Goal: Transaction & Acquisition: Purchase product/service

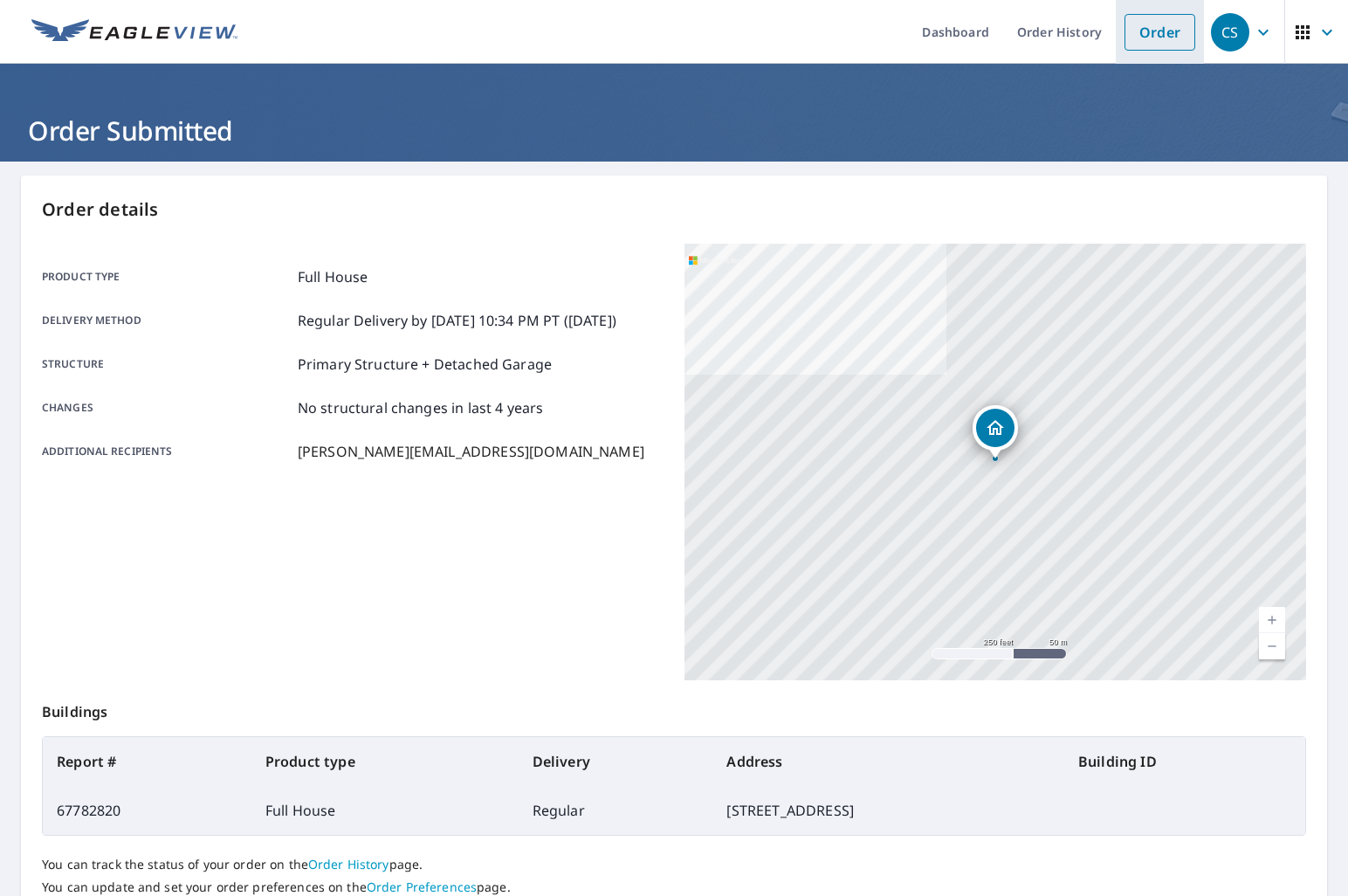
click at [1146, 36] on link "Order" at bounding box center [1160, 32] width 71 height 36
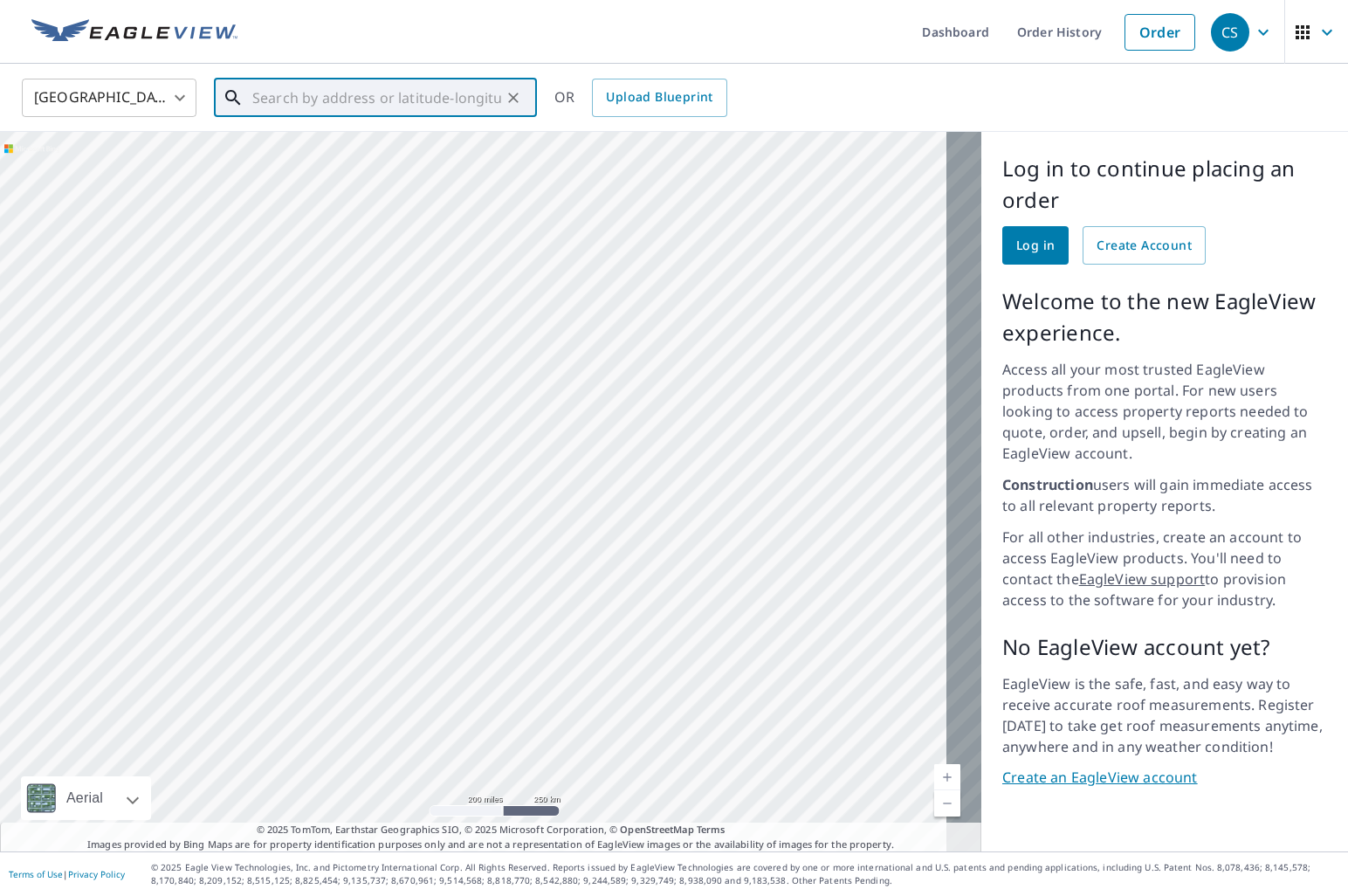
click at [349, 100] on input "text" at bounding box center [376, 98] width 249 height 49
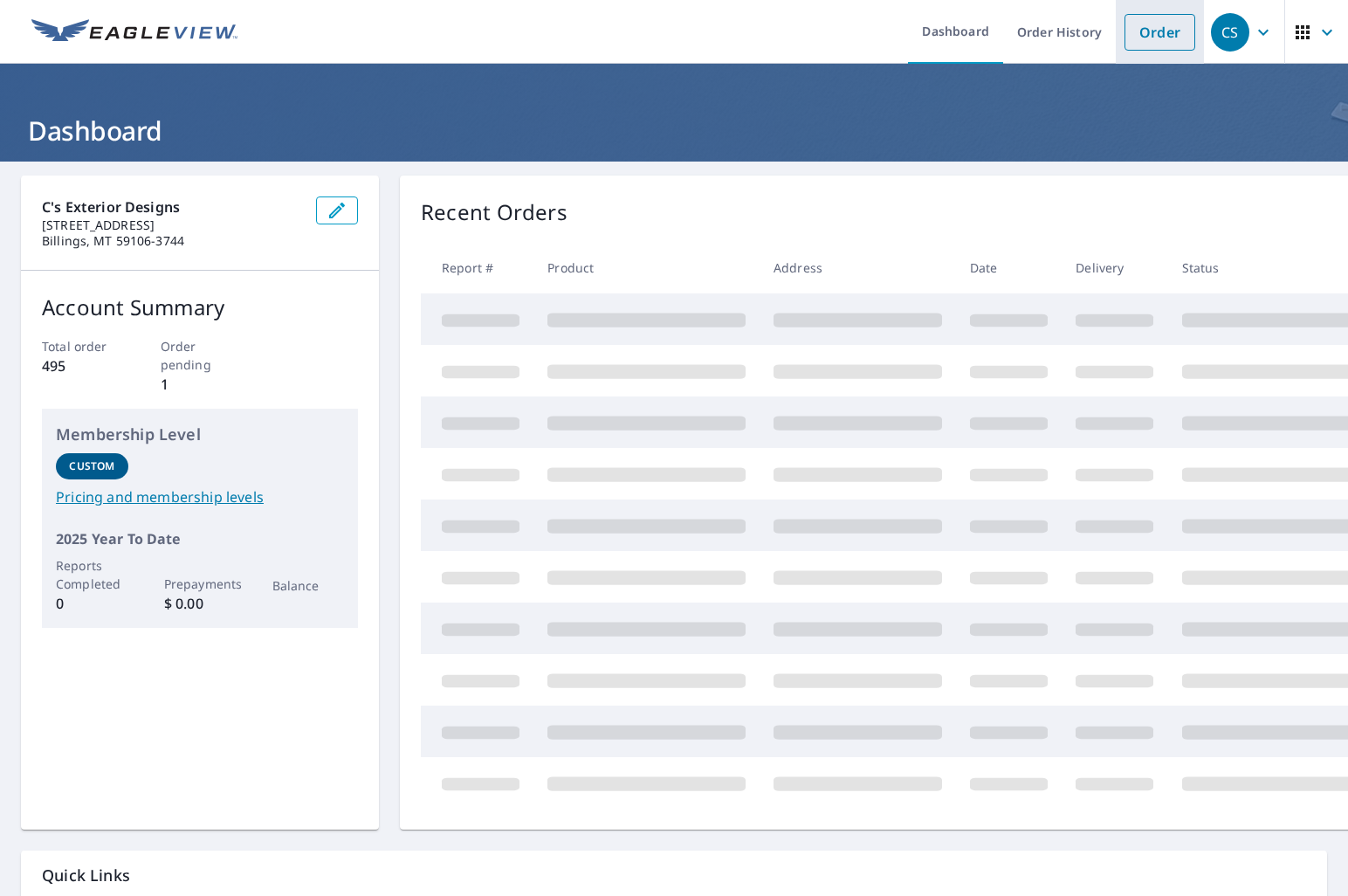
click at [1158, 40] on link "Order" at bounding box center [1160, 32] width 71 height 36
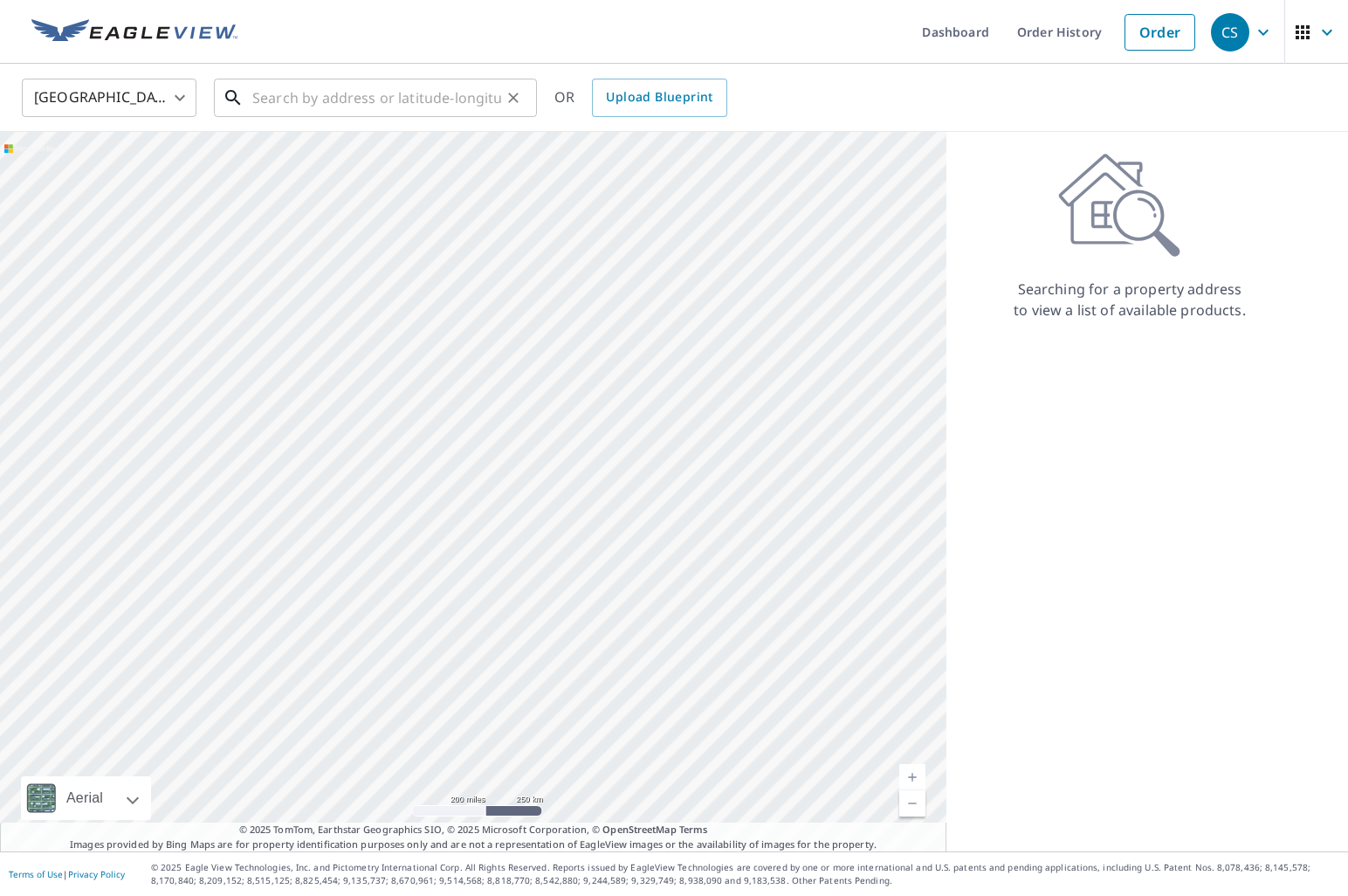
click at [353, 105] on input "text" at bounding box center [376, 98] width 249 height 49
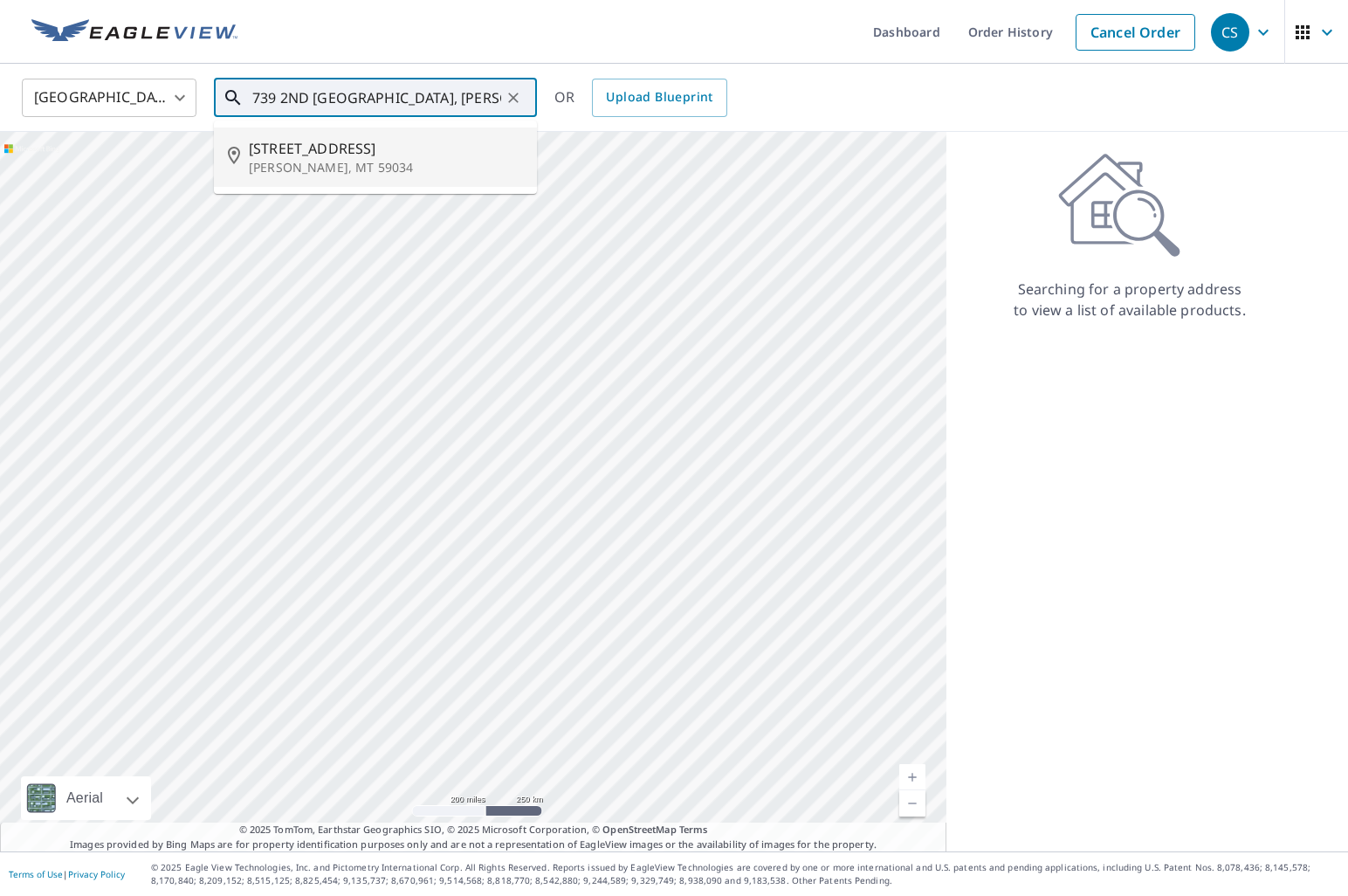
click at [318, 155] on span "739 2nd St W" at bounding box center [386, 148] width 274 height 21
type input "739 2nd St W Hardin, MT 59034"
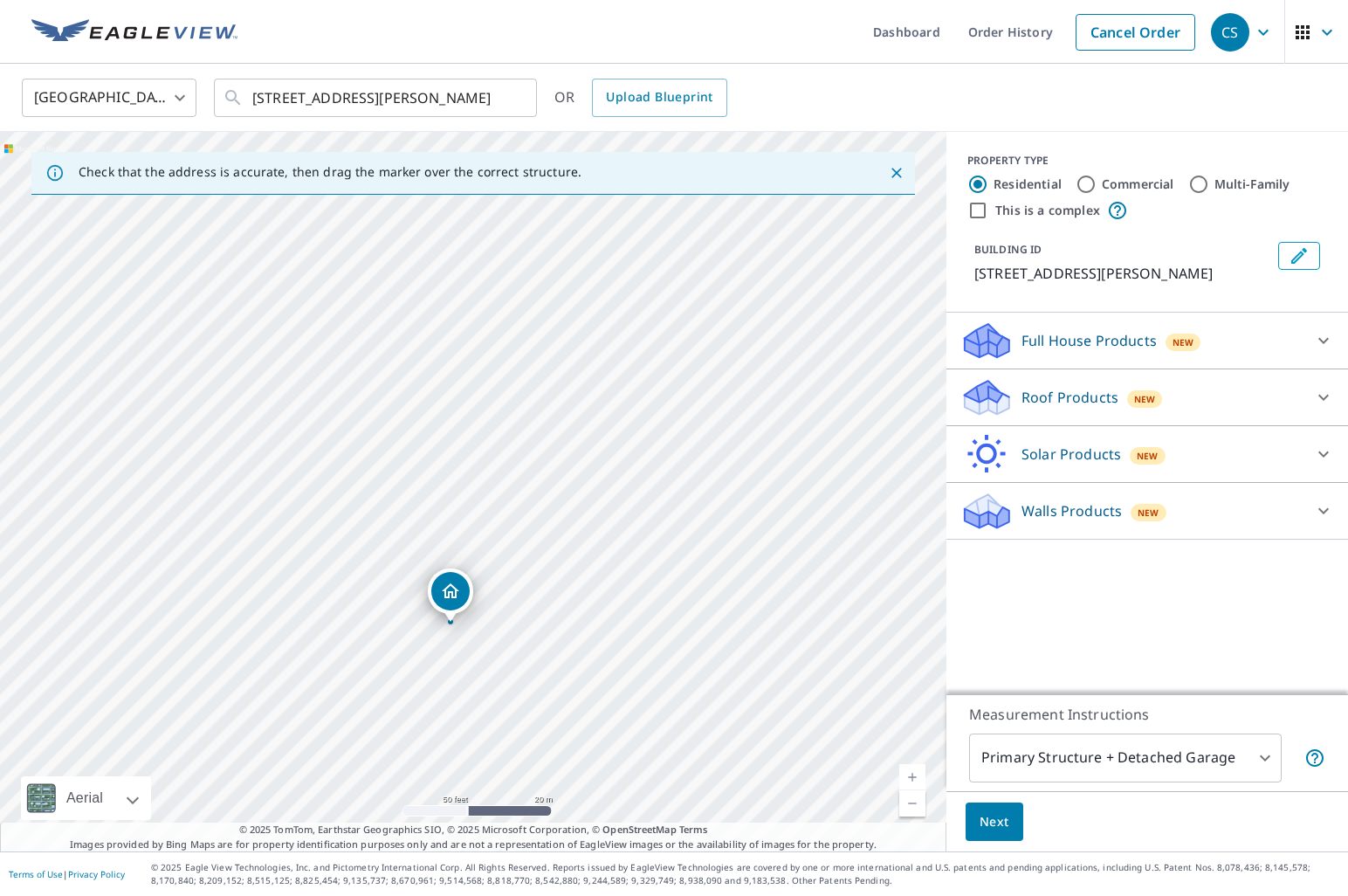
drag, startPoint x: 508, startPoint y: 572, endPoint x: 541, endPoint y: 170, distance: 403.4
click at [542, 169] on div "Check that the address is accurate, then drag the marker over the correct struc…" at bounding box center [473, 491] width 947 height 720
drag, startPoint x: 528, startPoint y: 477, endPoint x: 549, endPoint y: 157, distance: 320.7
click at [549, 157] on div "Check that the address is accurate, then drag the marker over the correct struc…" at bounding box center [473, 491] width 947 height 720
drag, startPoint x: 521, startPoint y: 479, endPoint x: 530, endPoint y: 357, distance: 122.3
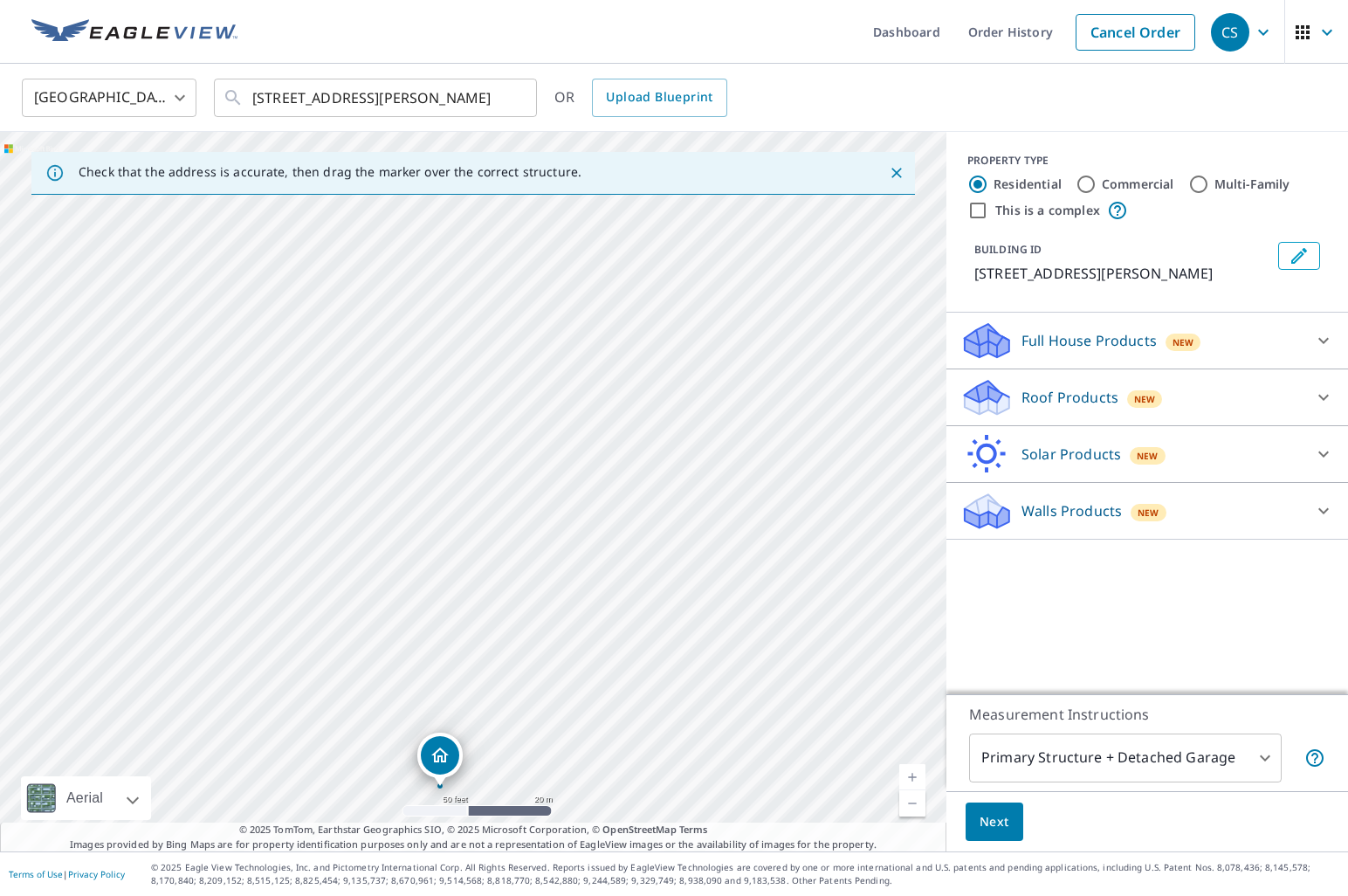
click at [529, 355] on div "739 2nd St W Hardin, MT 59034" at bounding box center [473, 491] width 947 height 720
drag, startPoint x: 500, startPoint y: 636, endPoint x: 493, endPoint y: 434, distance: 202.1
click at [495, 434] on div "739 2nd St W Hardin, MT 59034" at bounding box center [473, 491] width 947 height 720
drag, startPoint x: 508, startPoint y: 536, endPoint x: 502, endPoint y: 440, distance: 96.2
click at [507, 440] on div "739 2nd St W Hardin, MT 59034" at bounding box center [473, 491] width 947 height 720
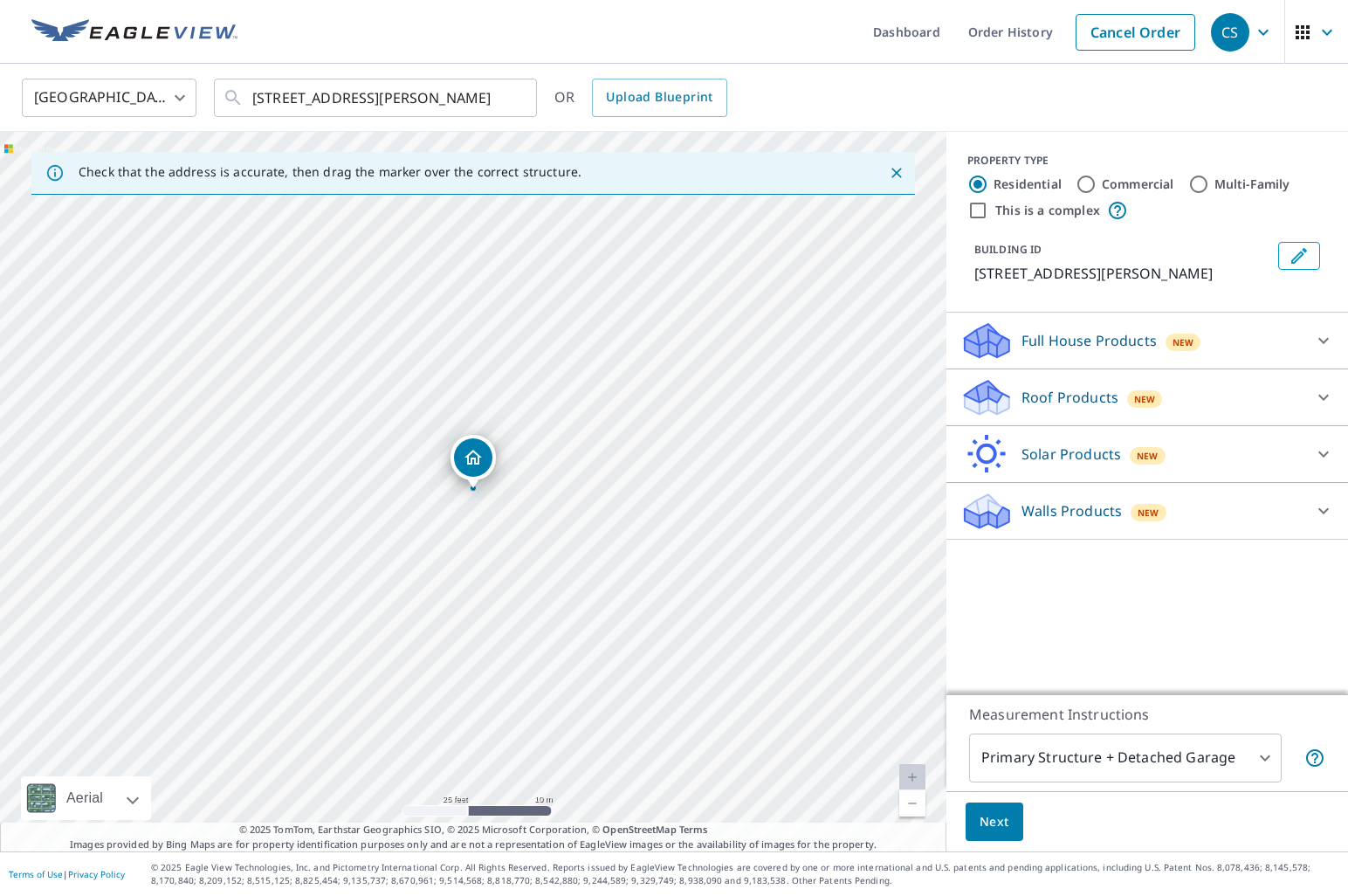
click at [1047, 345] on p "Full House Products" at bounding box center [1088, 341] width 135 height 21
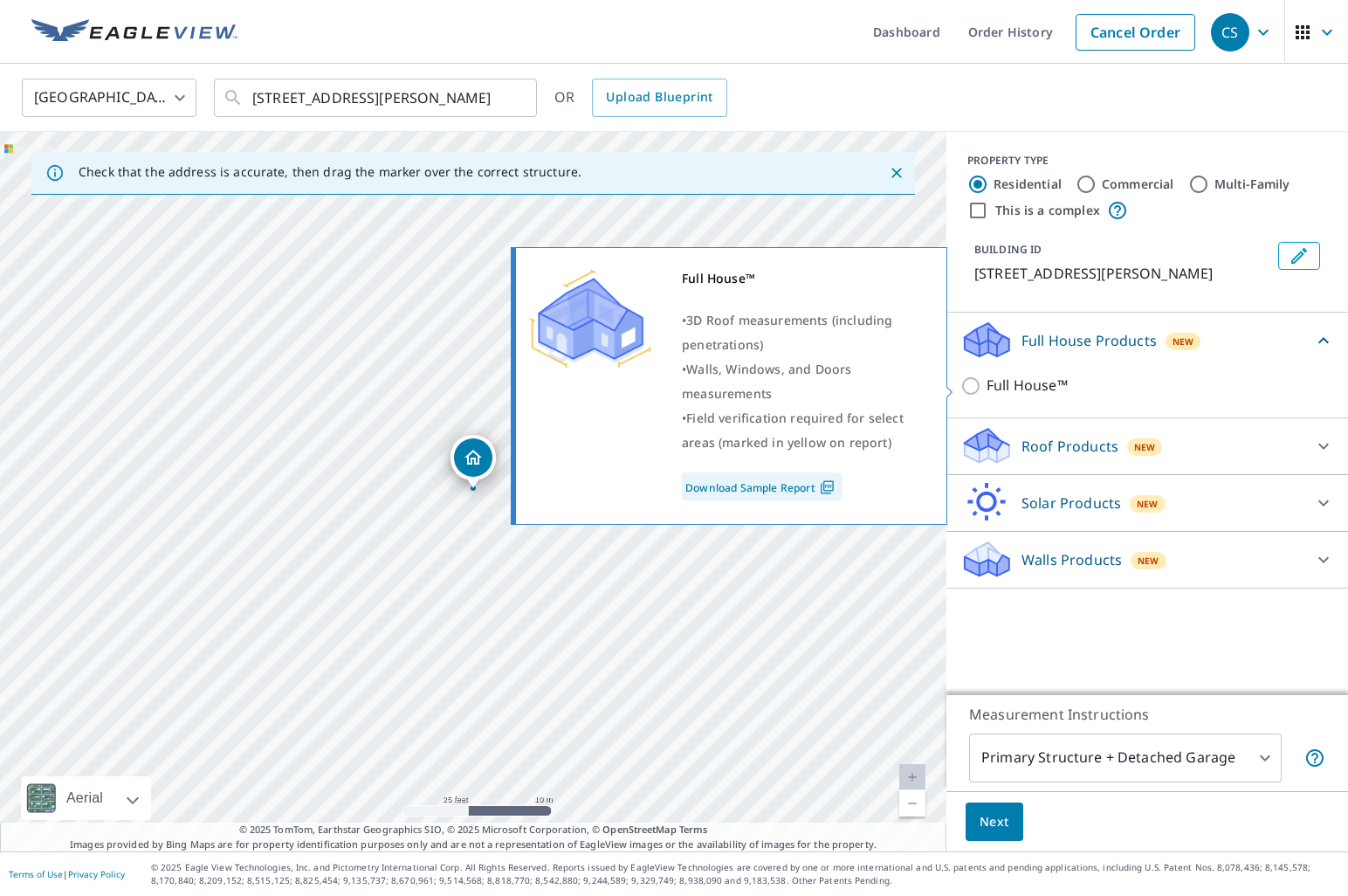
click at [973, 391] on input "Full House™" at bounding box center [974, 385] width 26 height 21
checkbox input "true"
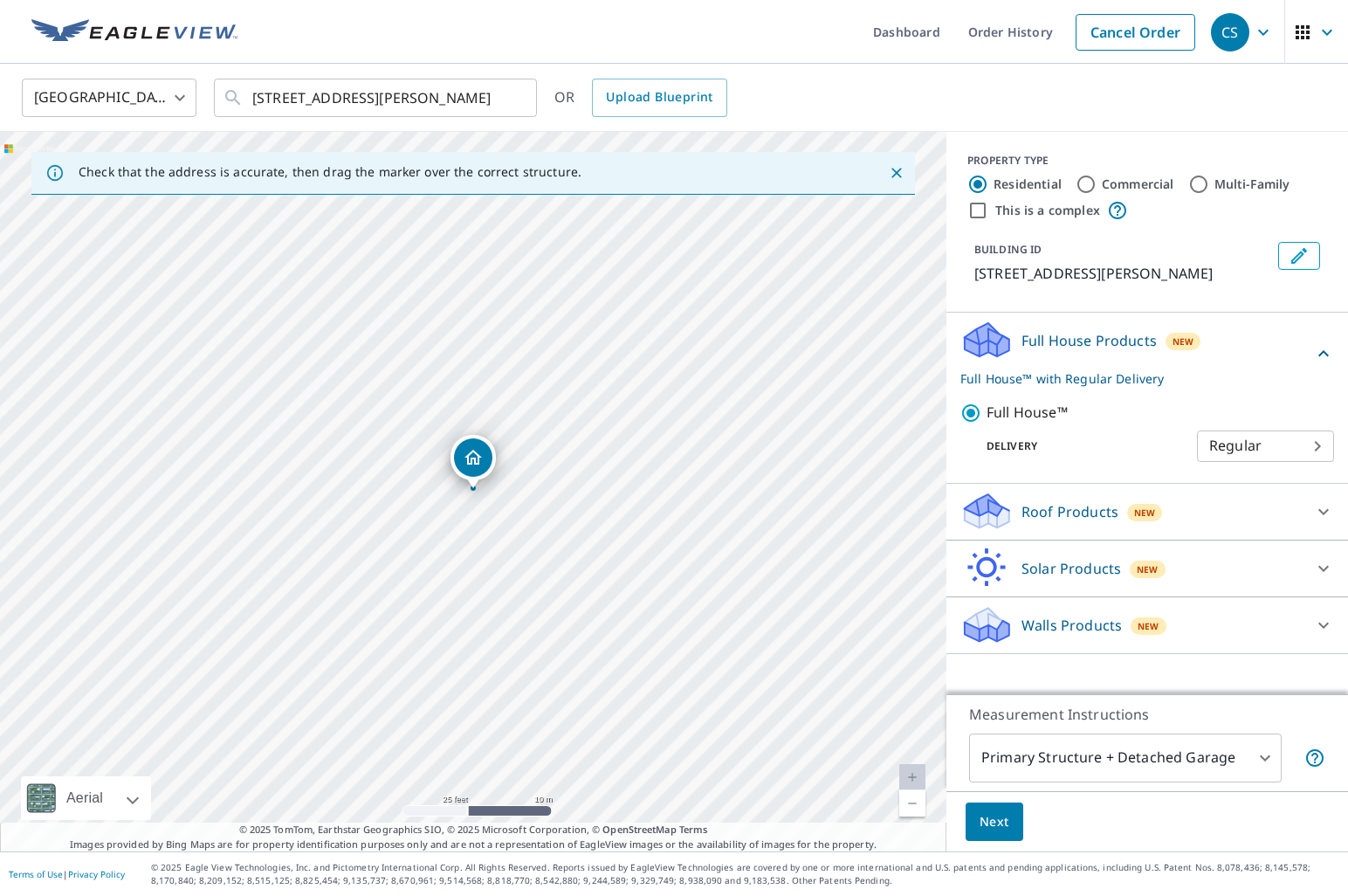
click at [993, 827] on span "Next" at bounding box center [995, 821] width 30 height 21
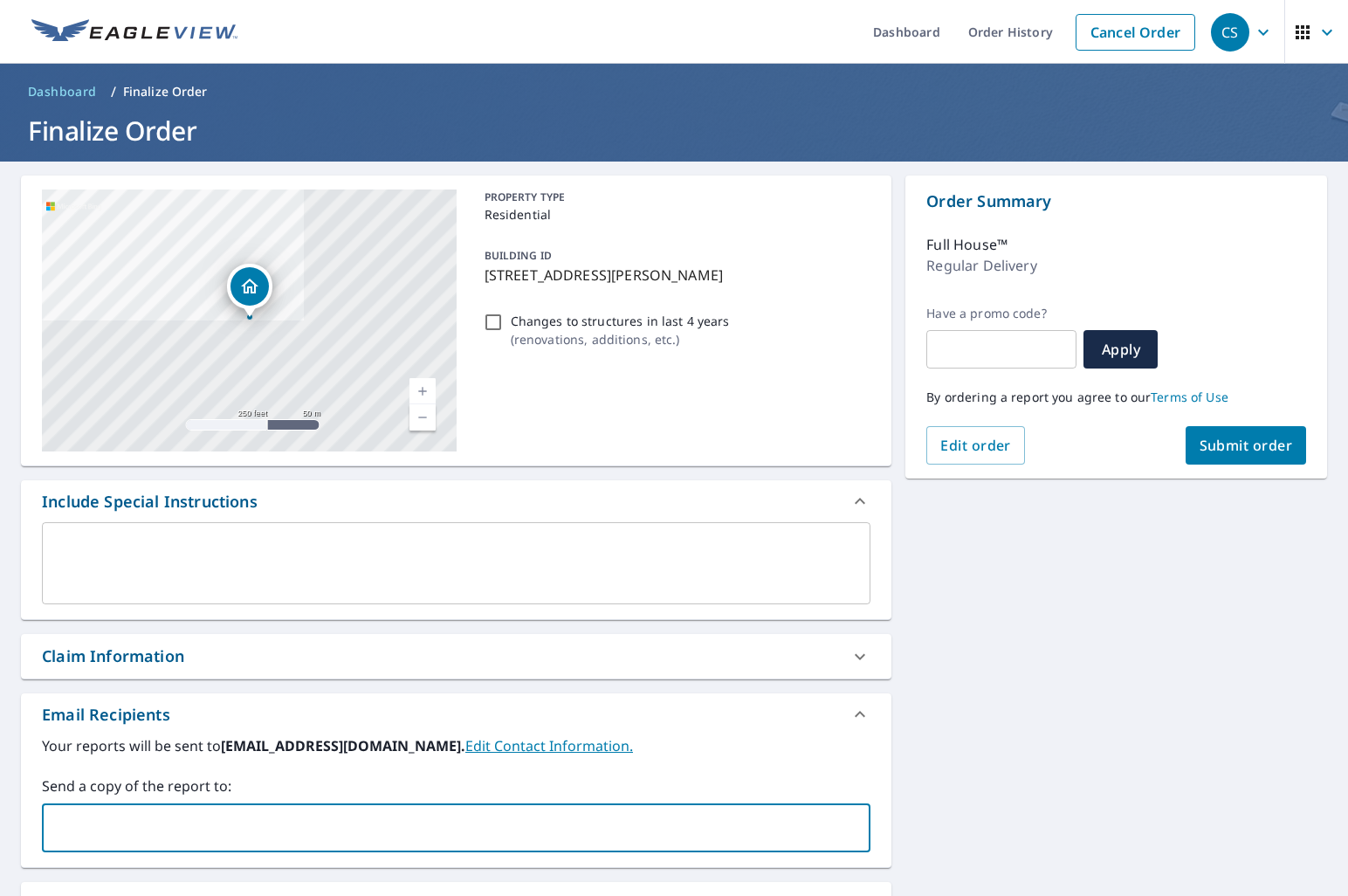
click at [248, 813] on input "text" at bounding box center [442, 828] width 787 height 34
type input "T"
type input "[PERSON_NAME][EMAIL_ADDRESS][DOMAIN_NAME]"
click at [1239, 452] on span "Submit order" at bounding box center [1246, 445] width 93 height 20
